Goal: Information Seeking & Learning: Learn about a topic

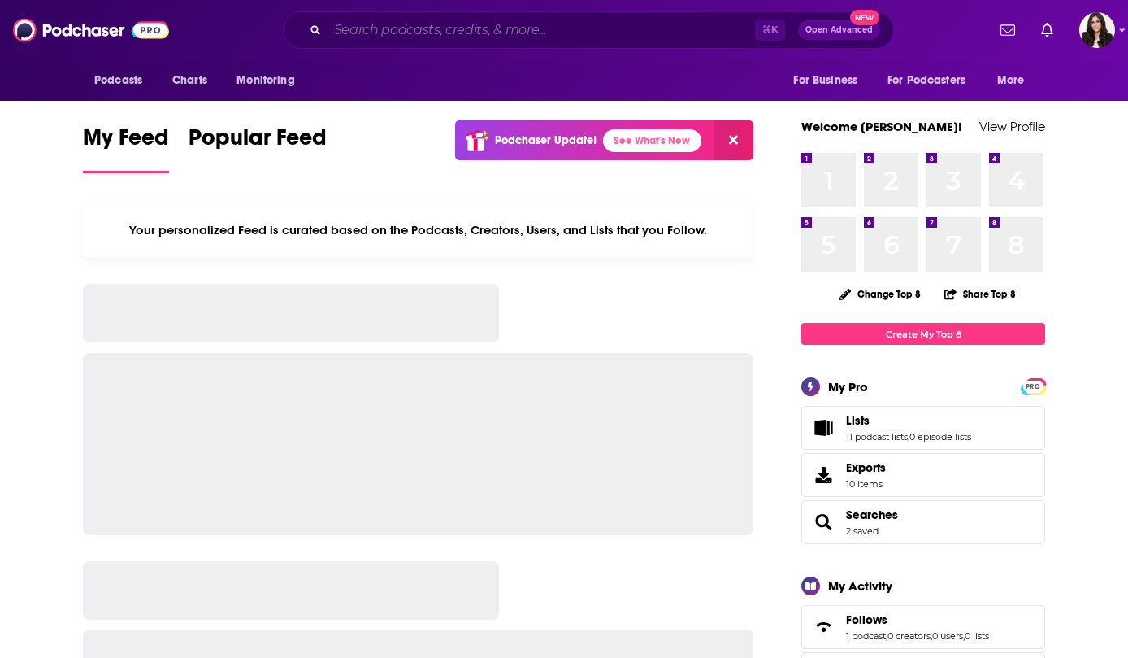
click at [471, 30] on input "Search podcasts, credits, & more..." at bounding box center [542, 30] width 428 height 26
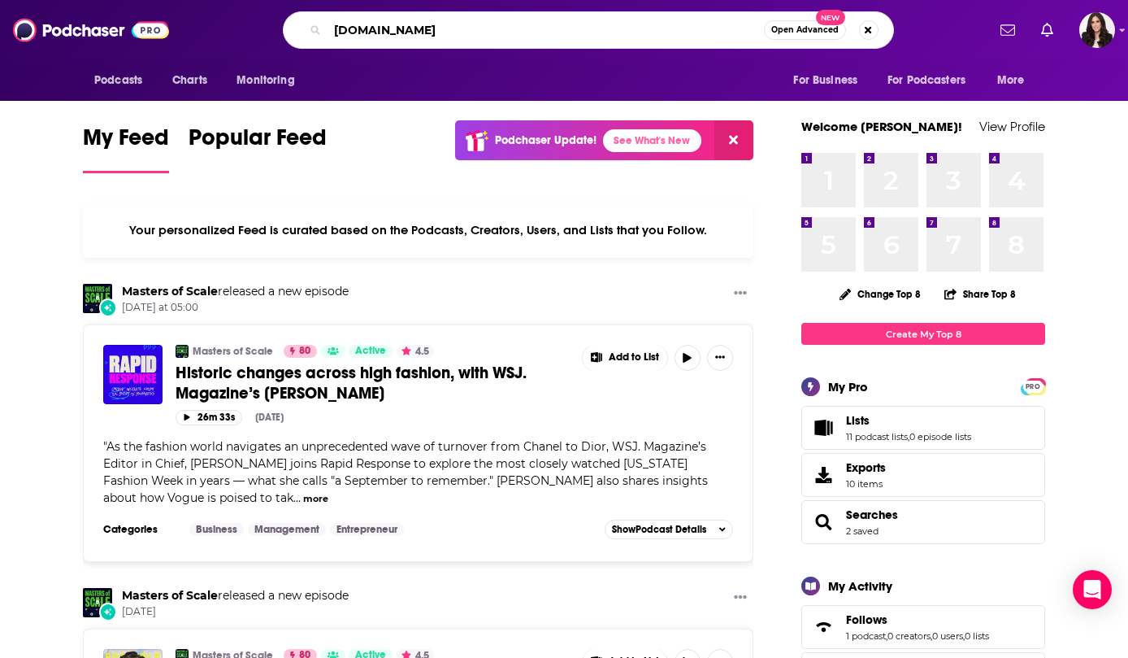
type input "[DOMAIN_NAME]"
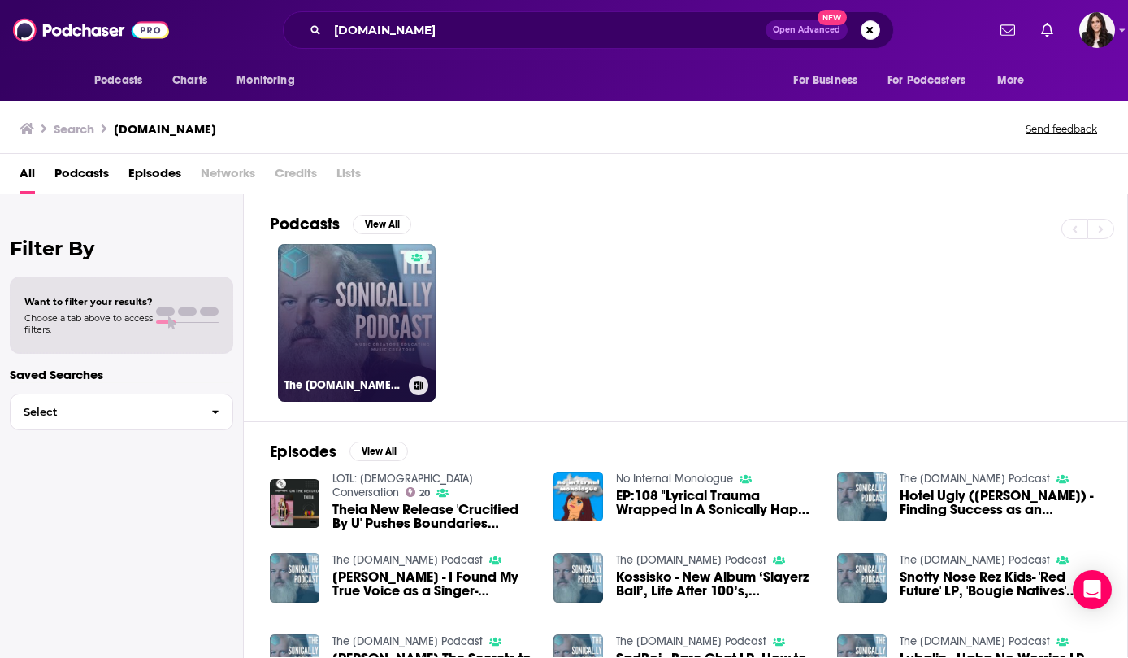
click at [336, 320] on link "The [DOMAIN_NAME] Podcast" at bounding box center [357, 323] width 158 height 158
